Goal: Task Accomplishment & Management: Complete application form

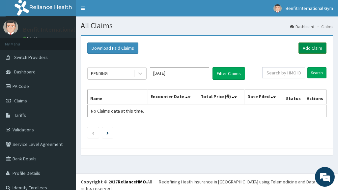
click at [306, 45] on link "Add Claim" at bounding box center [313, 48] width 28 height 11
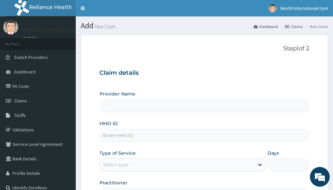
type input "Benfit International Gym"
type input "1"
click at [160, 136] on input "HMO ID" at bounding box center [205, 135] width 210 height 13
click at [113, 133] on input "HMO ID" at bounding box center [205, 135] width 210 height 13
type input "S"
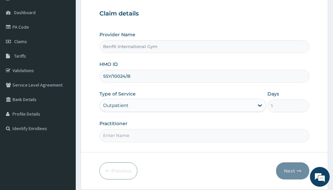
scroll to position [66, 0]
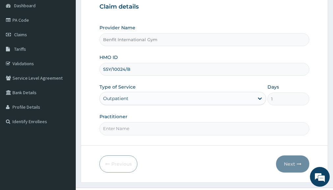
type input "SSY/10024/B"
click at [118, 130] on input "Practitioner" at bounding box center [205, 128] width 210 height 13
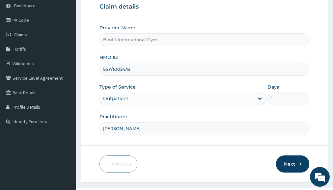
type input "ABDULKAREEM ZAYNAB"
click at [283, 162] on button "Next" at bounding box center [292, 164] width 33 height 17
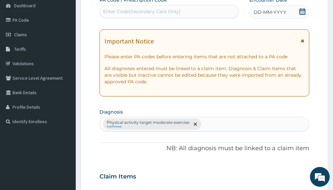
click at [301, 13] on icon at bounding box center [302, 11] width 7 height 7
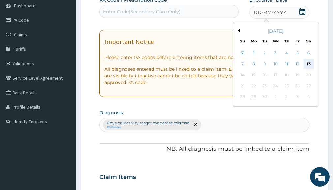
click at [310, 63] on div "13" at bounding box center [309, 64] width 10 height 10
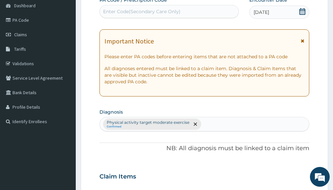
click at [216, 16] on div "Enter Code(Secondary Care Only)" at bounding box center [169, 11] width 139 height 11
type input "PA/"
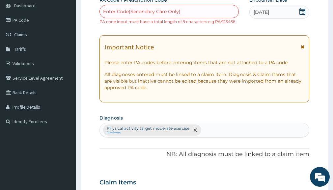
click at [131, 8] on div "Enter Code(Secondary Care Only)" at bounding box center [169, 11] width 139 height 11
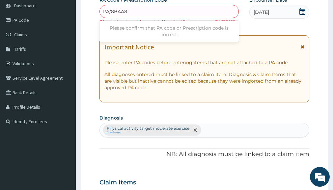
type input "PA/8BAA8A"
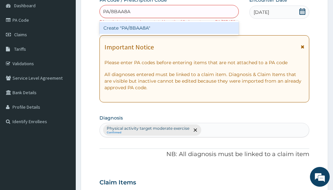
click at [129, 26] on div "Create "PA/8BAA8A"" at bounding box center [169, 28] width 139 height 12
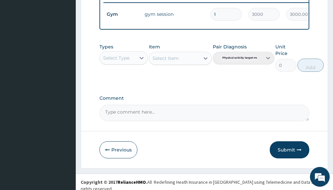
scroll to position [272, 0]
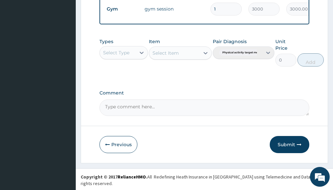
click at [128, 56] on div "Select Type" at bounding box center [116, 52] width 26 height 7
type input "GYM"
click at [119, 75] on div "Gym" at bounding box center [124, 69] width 48 height 12
click at [181, 59] on div "Select Item" at bounding box center [180, 52] width 63 height 13
click at [278, 150] on button "Submit" at bounding box center [290, 144] width 40 height 17
